Goal: Task Accomplishment & Management: Manage account settings

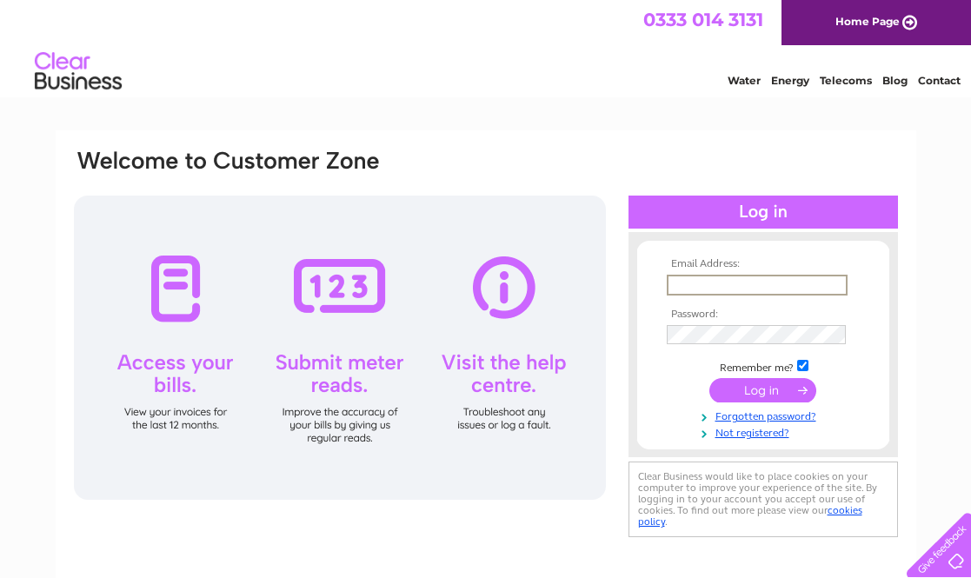
click at [683, 287] on input "text" at bounding box center [756, 285] width 181 height 21
paste input "urszula.kozak@sglgroup.com"
type input "urszula.kozak@sglgroup.com"
click at [763, 384] on input "submit" at bounding box center [762, 388] width 107 height 24
click at [799, 387] on input "submit" at bounding box center [762, 388] width 107 height 24
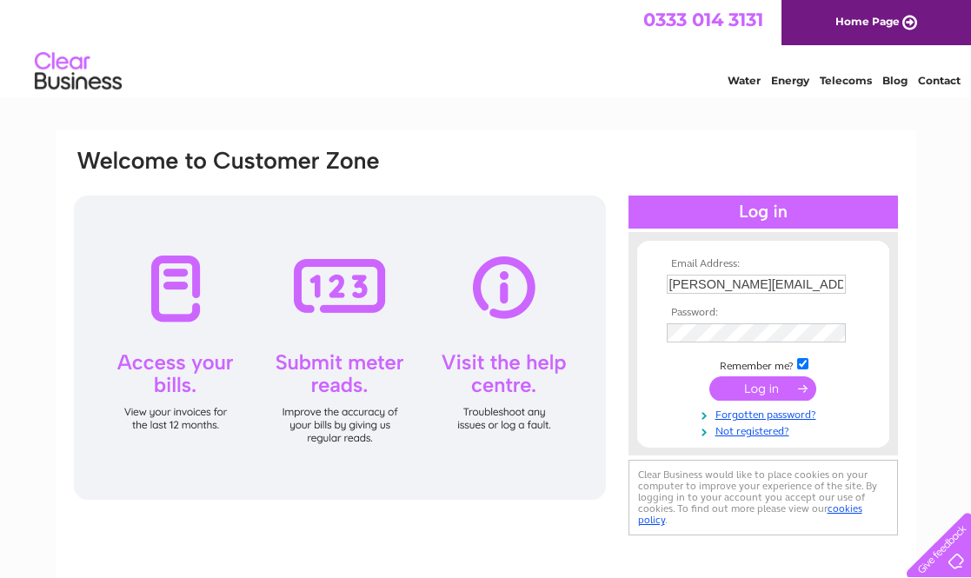
click at [800, 387] on input "submit" at bounding box center [762, 388] width 107 height 24
click at [801, 388] on input "submit" at bounding box center [762, 388] width 107 height 24
click at [803, 389] on input "submit" at bounding box center [762, 388] width 107 height 24
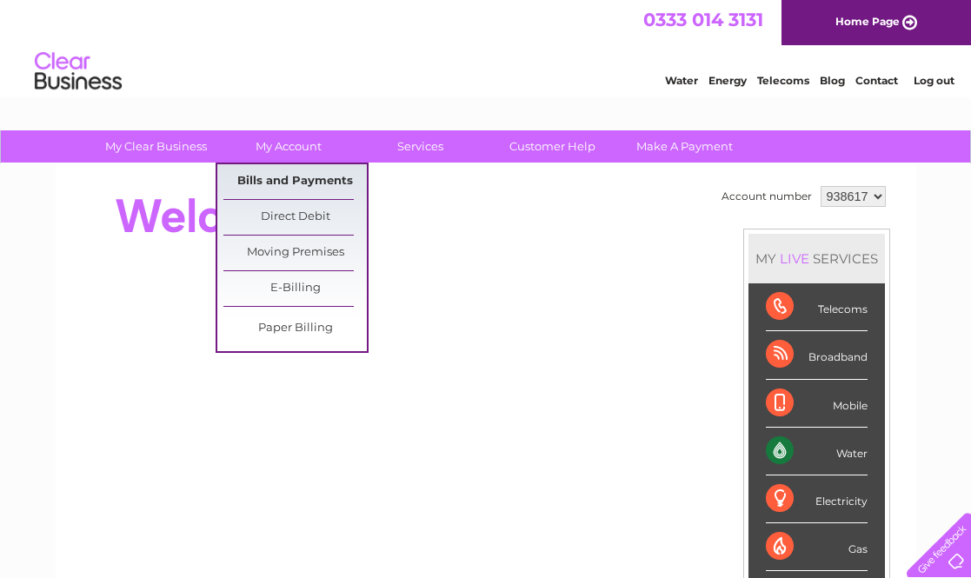
click at [269, 176] on link "Bills and Payments" at bounding box center [294, 181] width 143 height 35
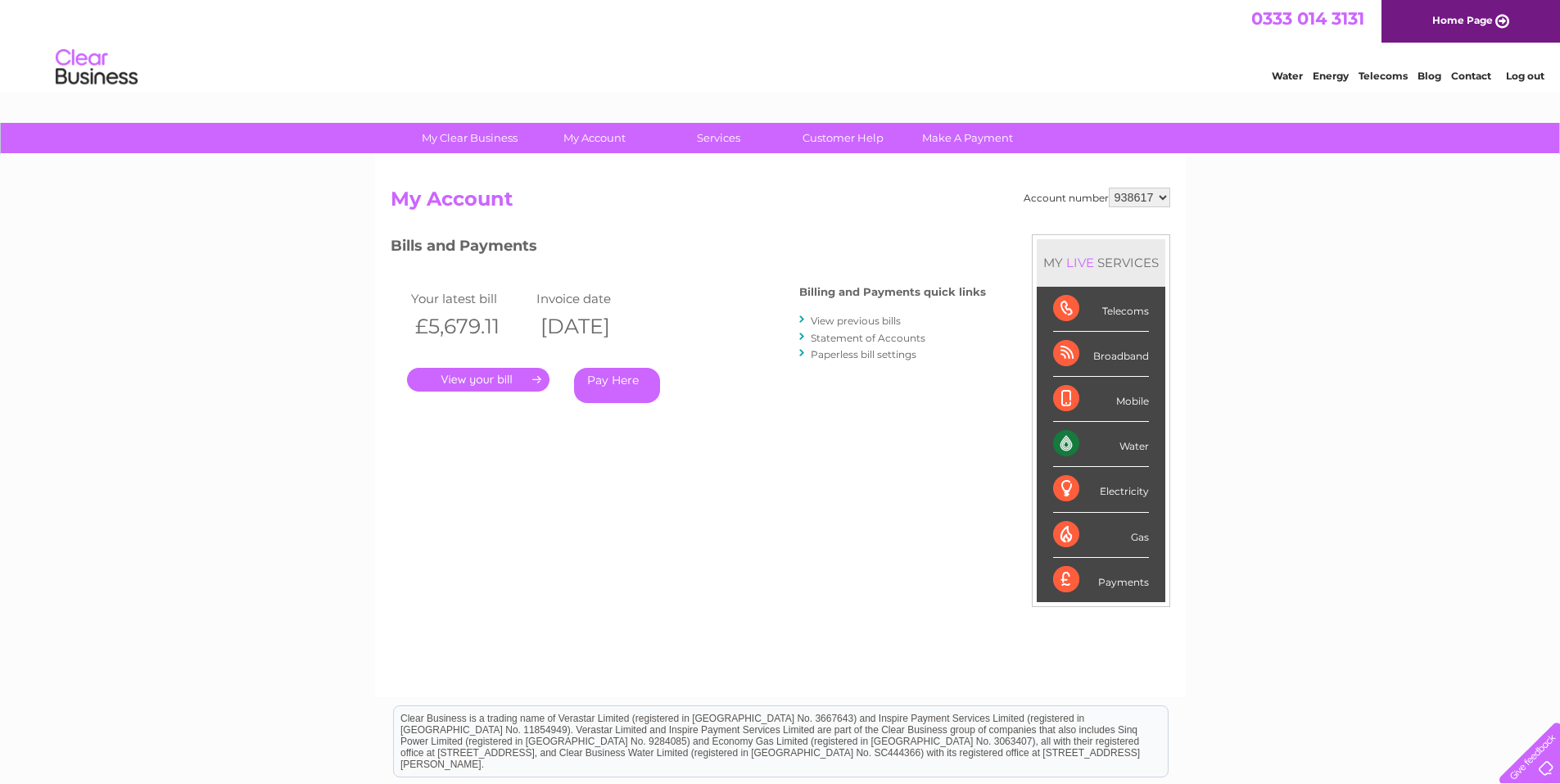
click at [468, 382] on link "." at bounding box center [478, 379] width 142 height 24
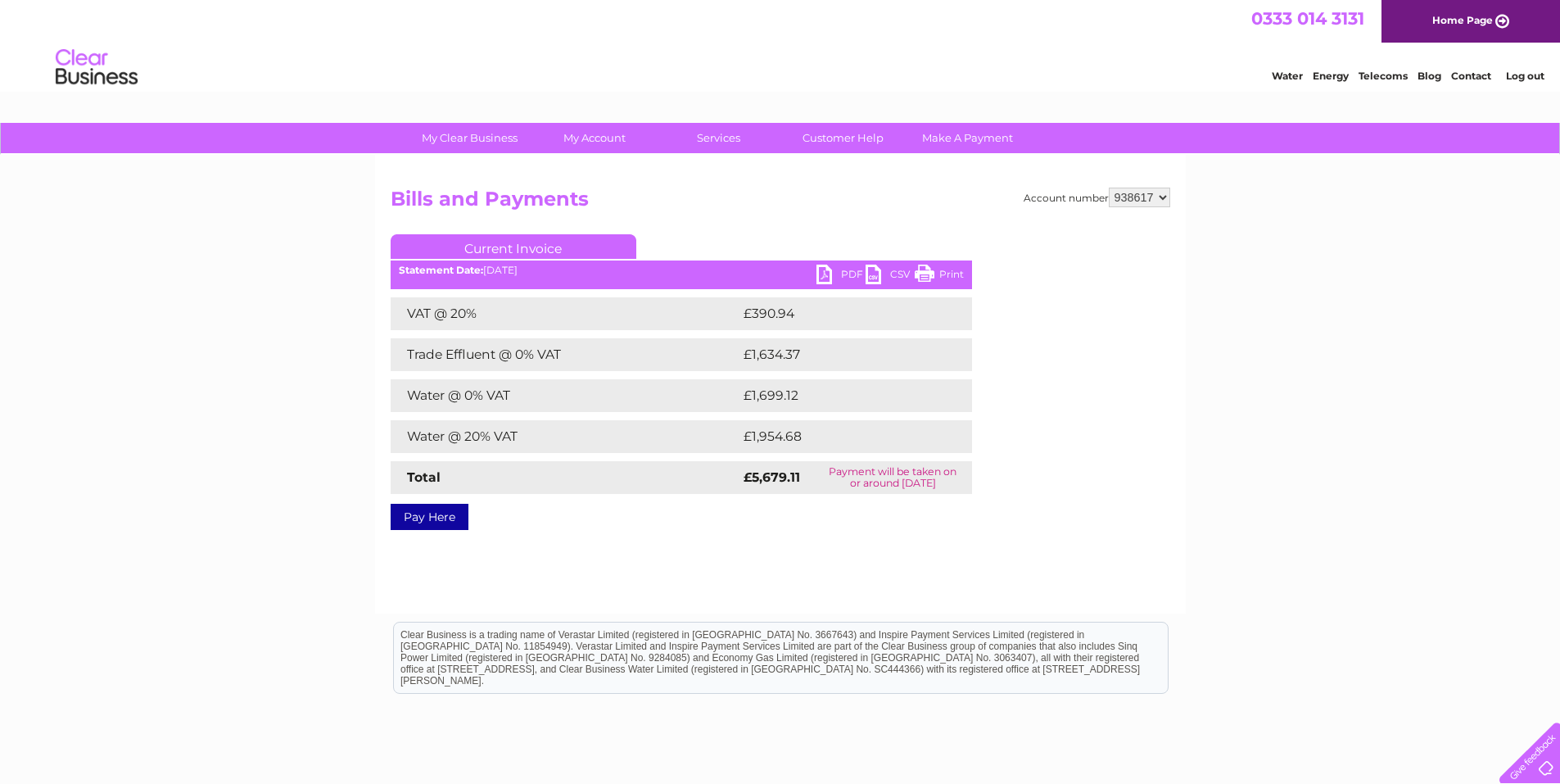
click at [849, 271] on link "PDF" at bounding box center [841, 276] width 49 height 24
